Goal: Task Accomplishment & Management: Manage account settings

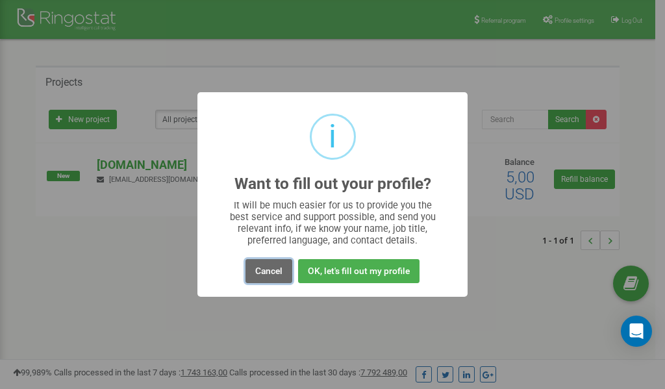
click at [280, 272] on button "Cancel" at bounding box center [268, 271] width 47 height 24
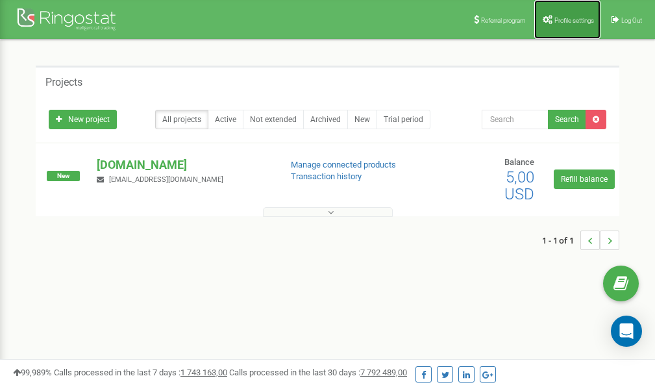
click at [573, 20] on span "Profile settings" at bounding box center [575, 20] width 40 height 7
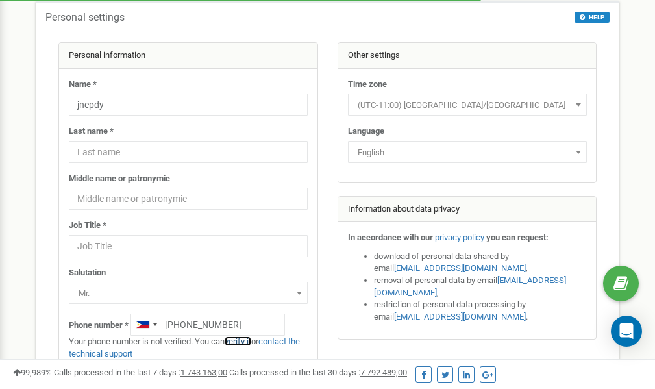
click at [244, 341] on link "verify it" at bounding box center [238, 341] width 27 height 10
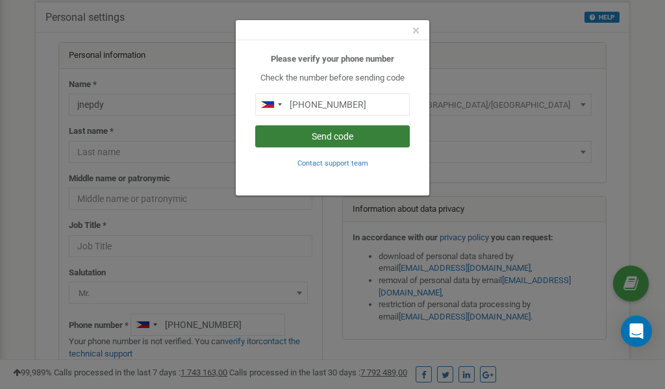
click at [315, 137] on button "Send code" at bounding box center [332, 136] width 155 height 22
